Goal: Information Seeking & Learning: Find specific fact

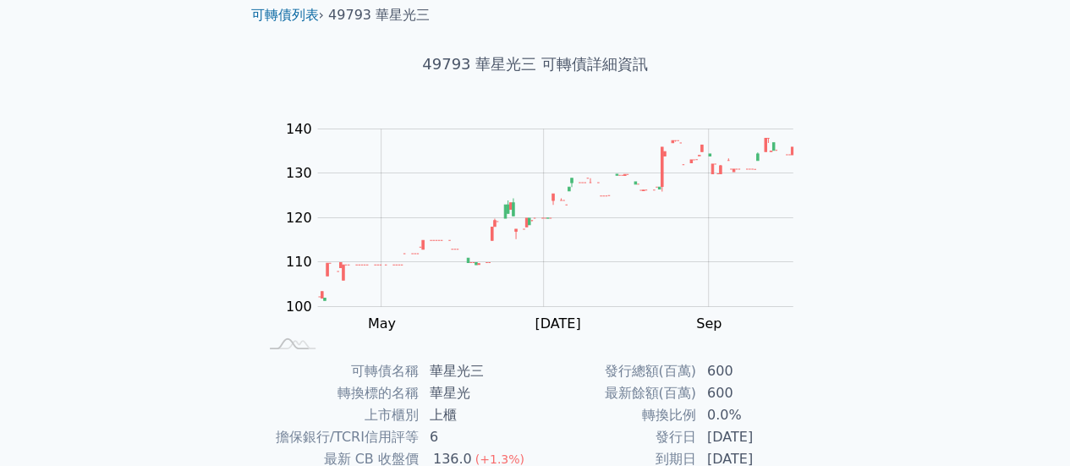
scroll to position [316, 0]
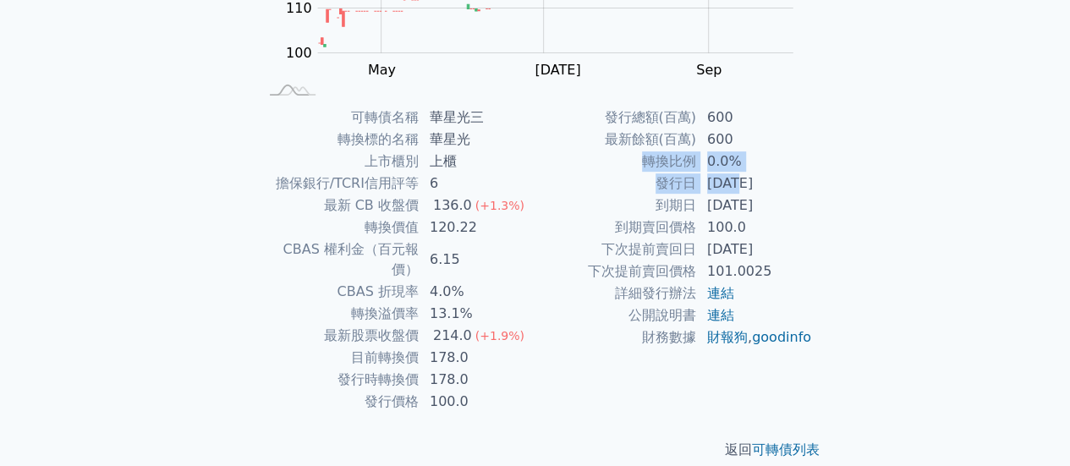
drag, startPoint x: 645, startPoint y: 161, endPoint x: 741, endPoint y: 175, distance: 97.5
click at [741, 175] on tbody "發行總額(百萬) 600 最新餘額(百萬) 600 轉換比例 0.0% 發行日 2024-12-09 到期日 2027-12-09 到期賣回價格 100.0 …" at bounding box center [675, 228] width 278 height 242
drag, startPoint x: 739, startPoint y: 195, endPoint x: 772, endPoint y: 195, distance: 33.9
click at [772, 195] on td "[DATE]" at bounding box center [755, 206] width 116 height 22
drag, startPoint x: 430, startPoint y: 336, endPoint x: 465, endPoint y: 334, distance: 35.6
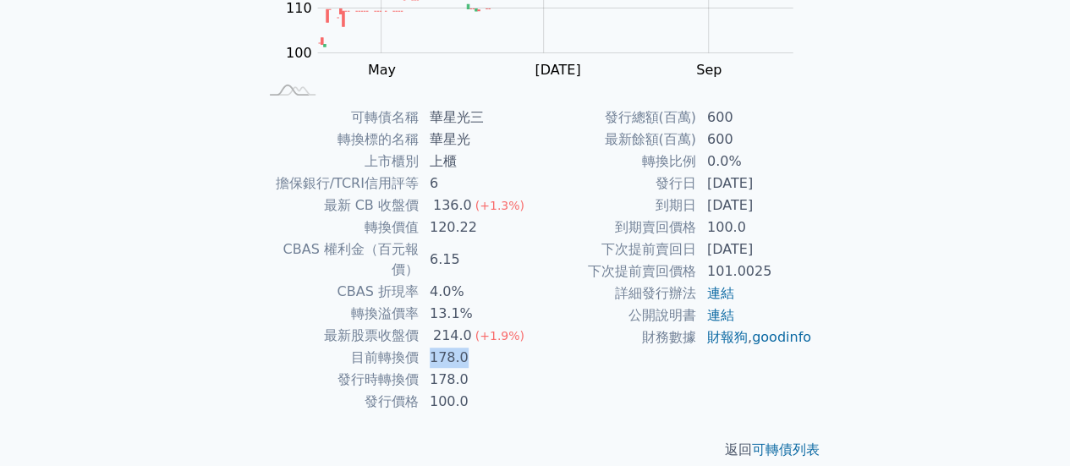
click at [465, 347] on td "178.0" at bounding box center [478, 358] width 116 height 22
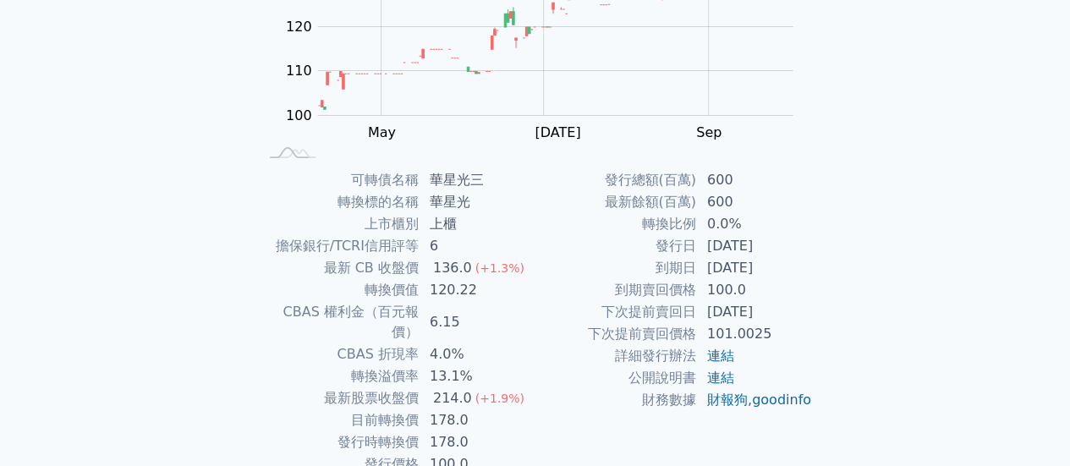
scroll to position [316, 0]
